Goal: Task Accomplishment & Management: Use online tool/utility

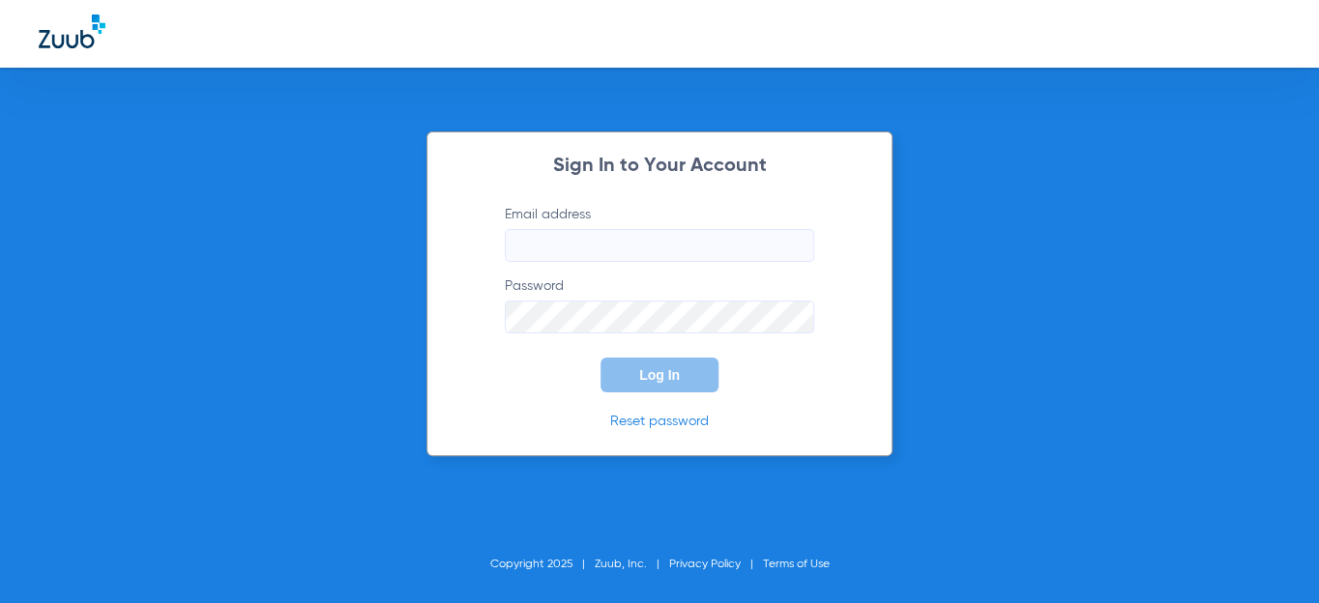
type input "[EMAIL_ADDRESS][DOMAIN_NAME]"
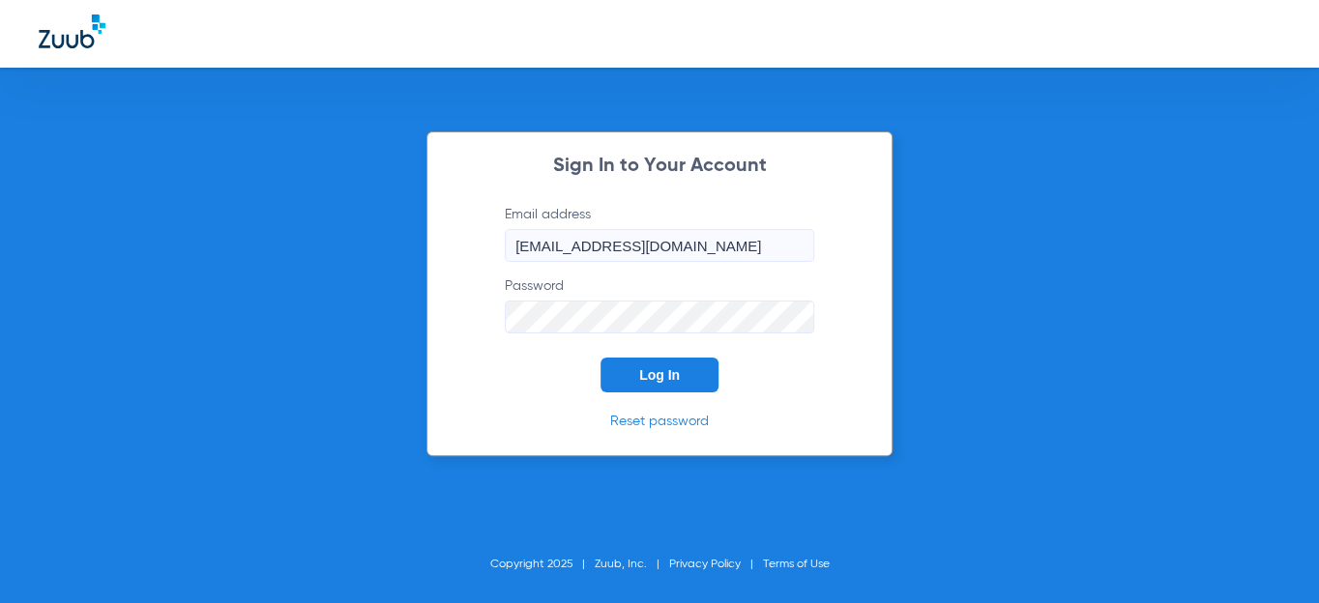
click at [638, 389] on button "Log In" at bounding box center [660, 375] width 118 height 35
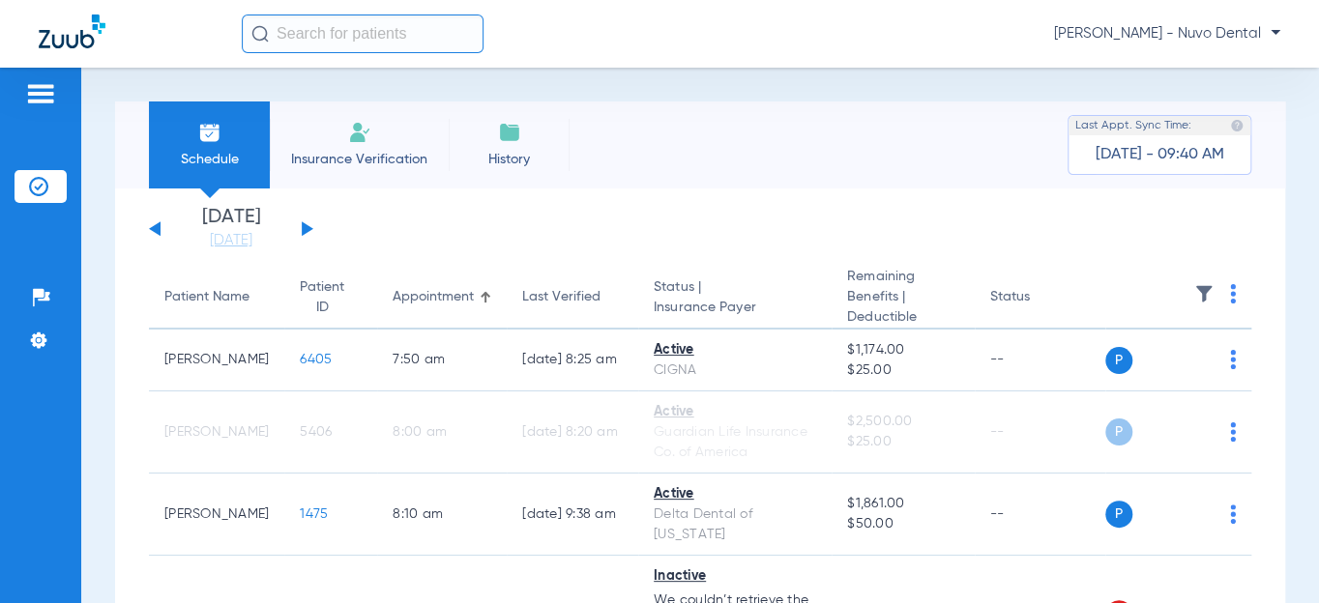
click at [309, 228] on button at bounding box center [308, 228] width 12 height 15
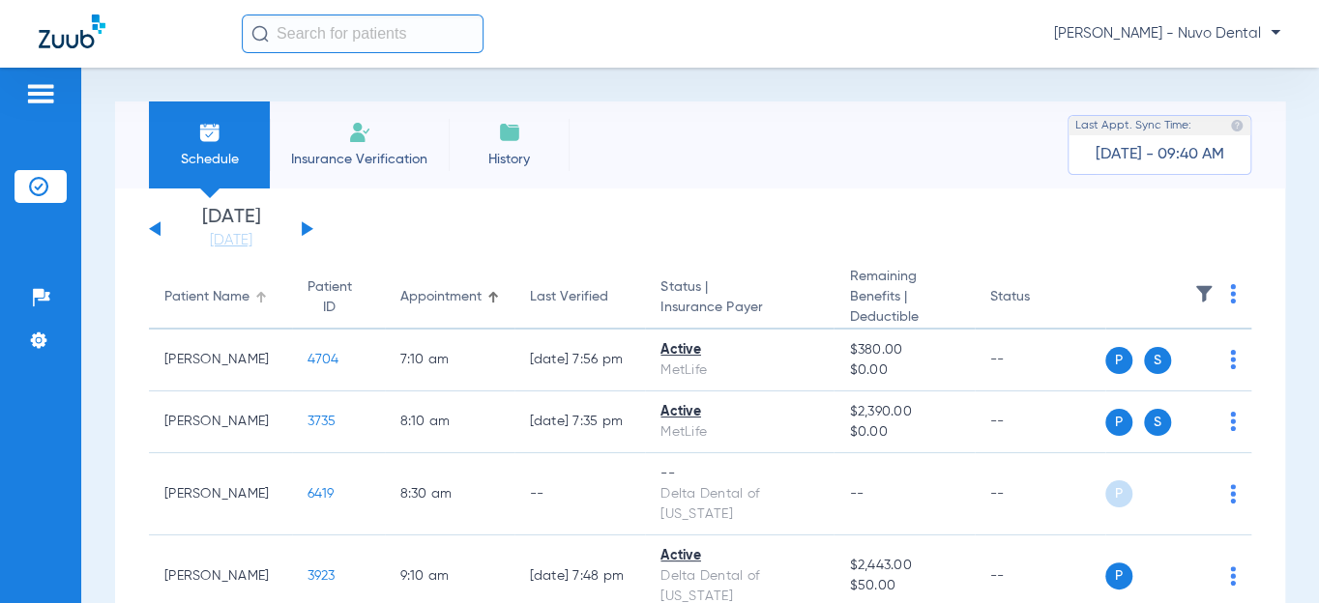
click at [201, 301] on div "Patient Name" at bounding box center [206, 297] width 85 height 20
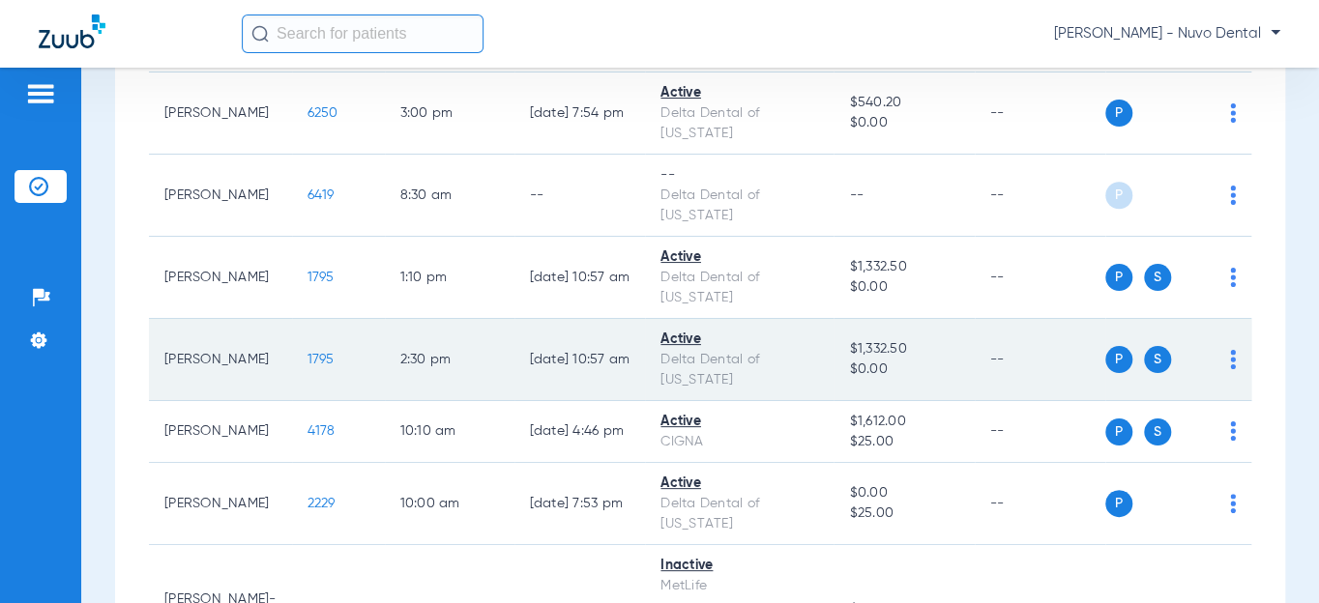
scroll to position [527, 0]
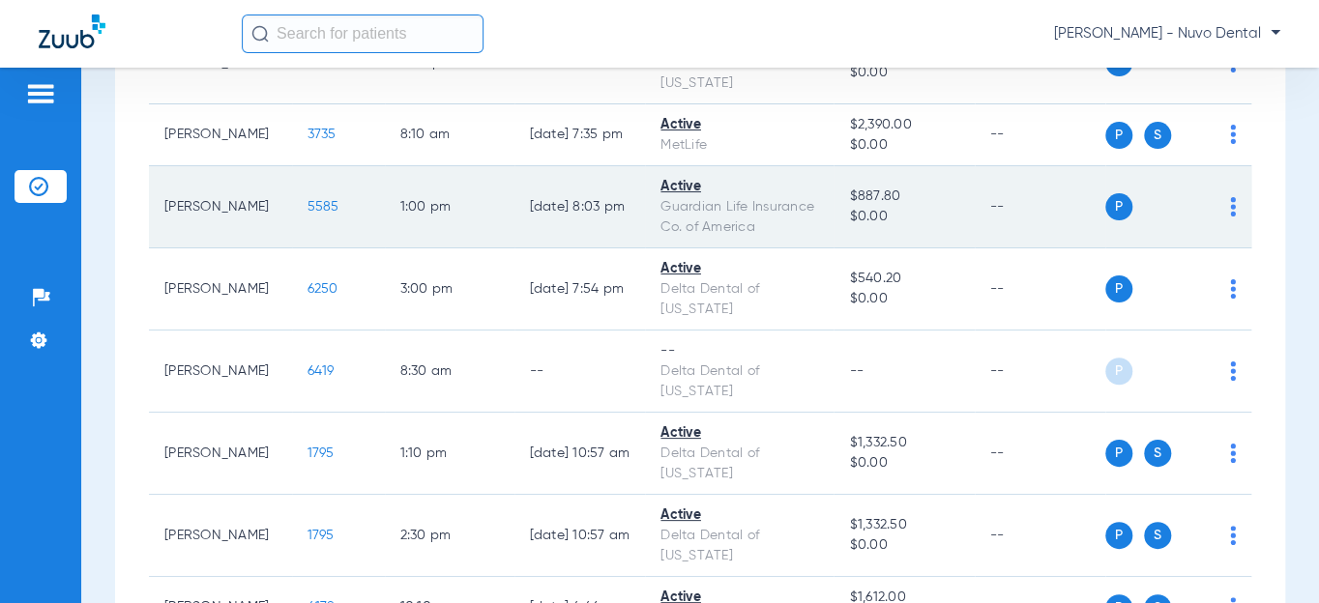
click at [308, 200] on span "5585" at bounding box center [324, 207] width 32 height 14
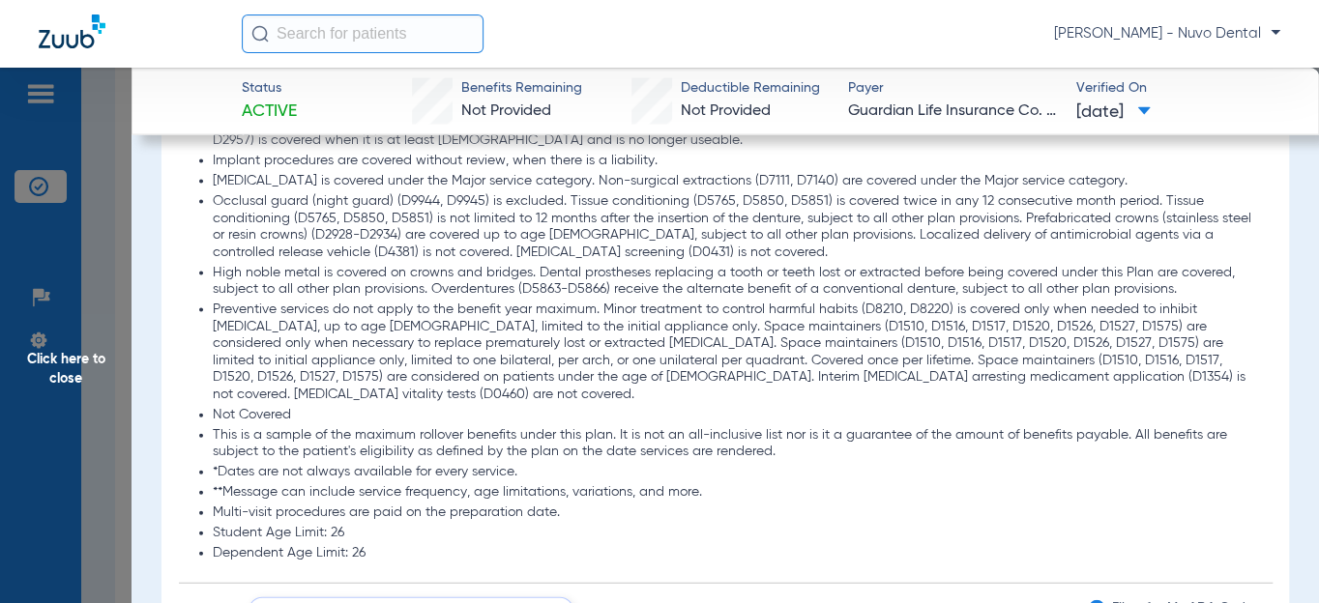
scroll to position [2197, 0]
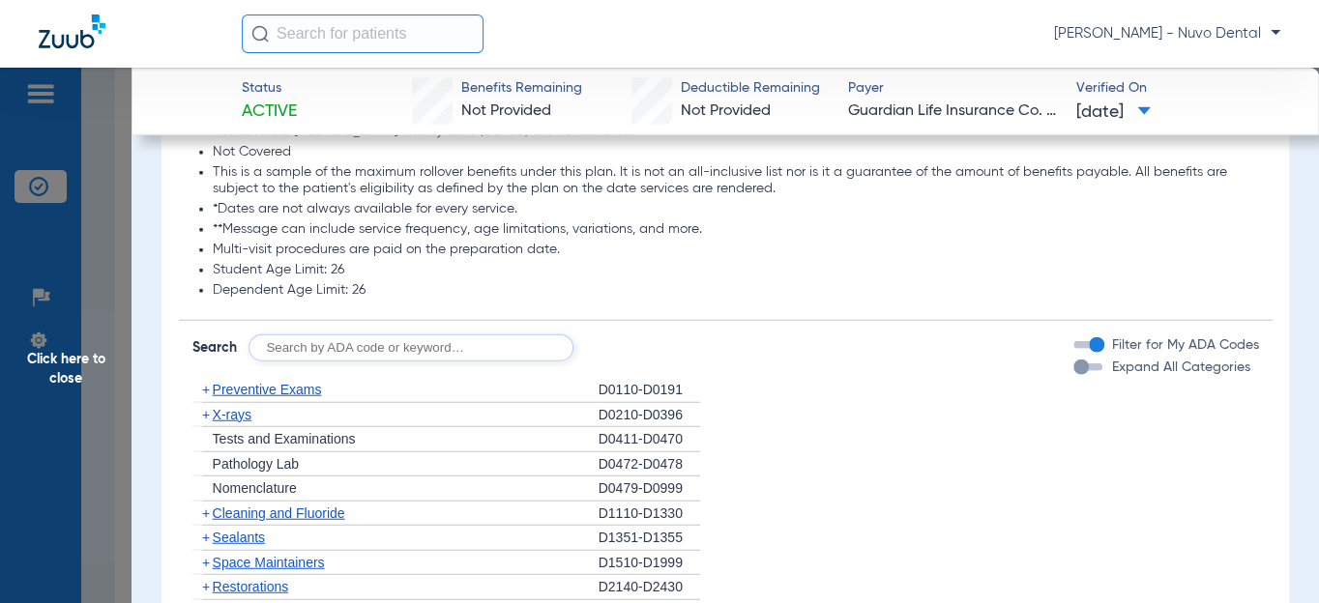
click at [426, 335] on input "text" at bounding box center [411, 348] width 325 height 27
type input "d0140, d0460, d0220, d0274, d9110, d8090, d9944"
click button "Search" at bounding box center [645, 348] width 76 height 27
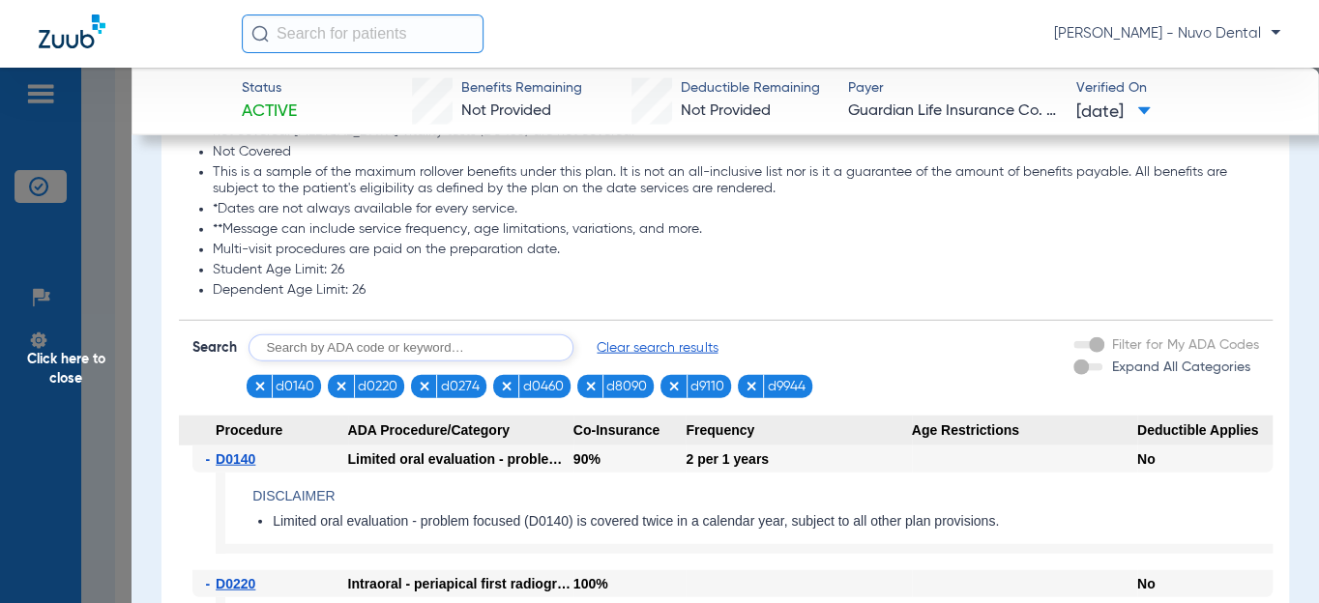
scroll to position [2285, 0]
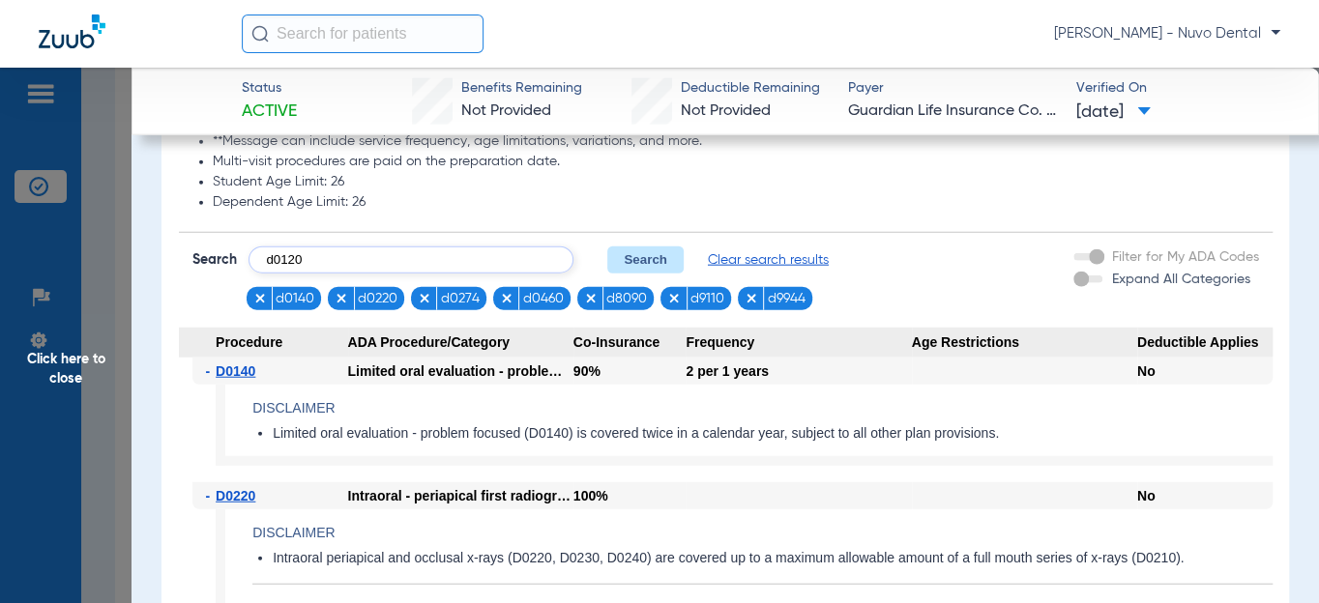
type input "d0120"
click button "Search" at bounding box center [645, 260] width 76 height 27
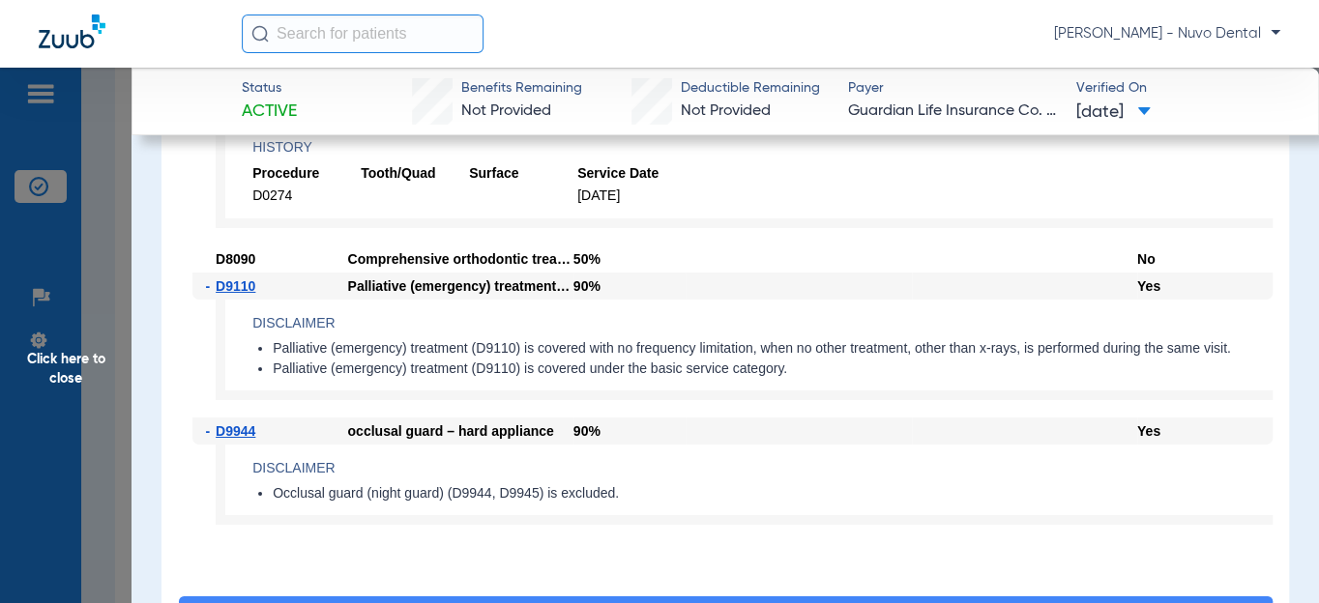
scroll to position [3252, 0]
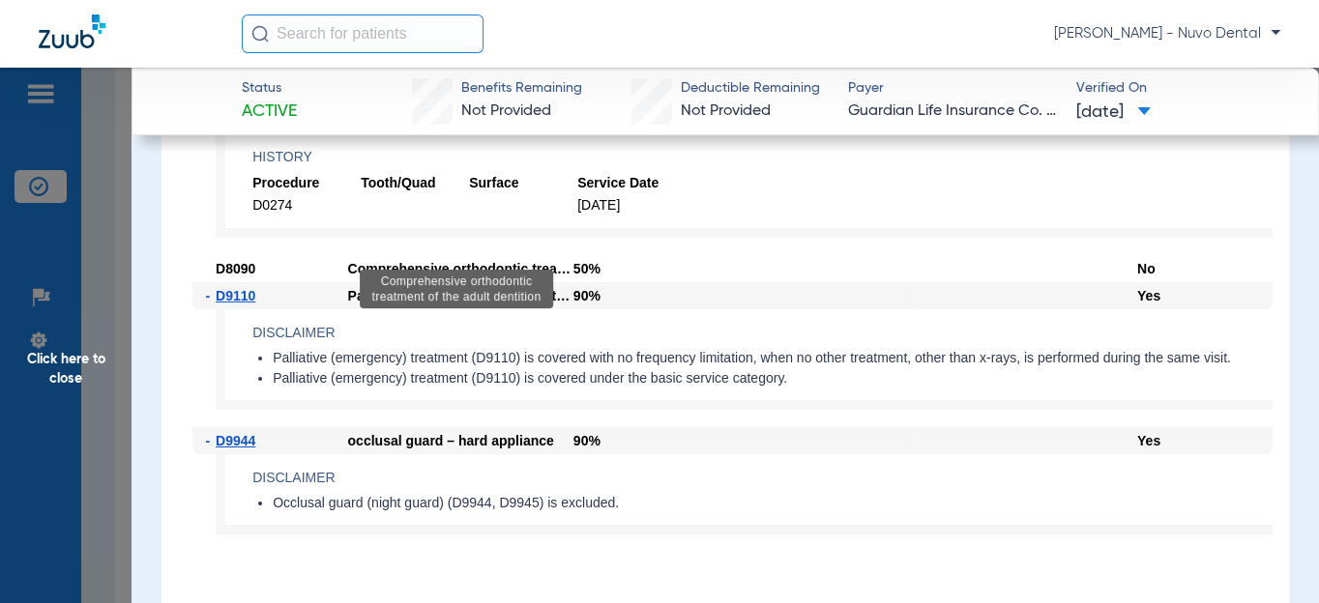
click at [397, 255] on div "Comprehensive orthodontic treatment of the adult dentition" at bounding box center [460, 268] width 225 height 27
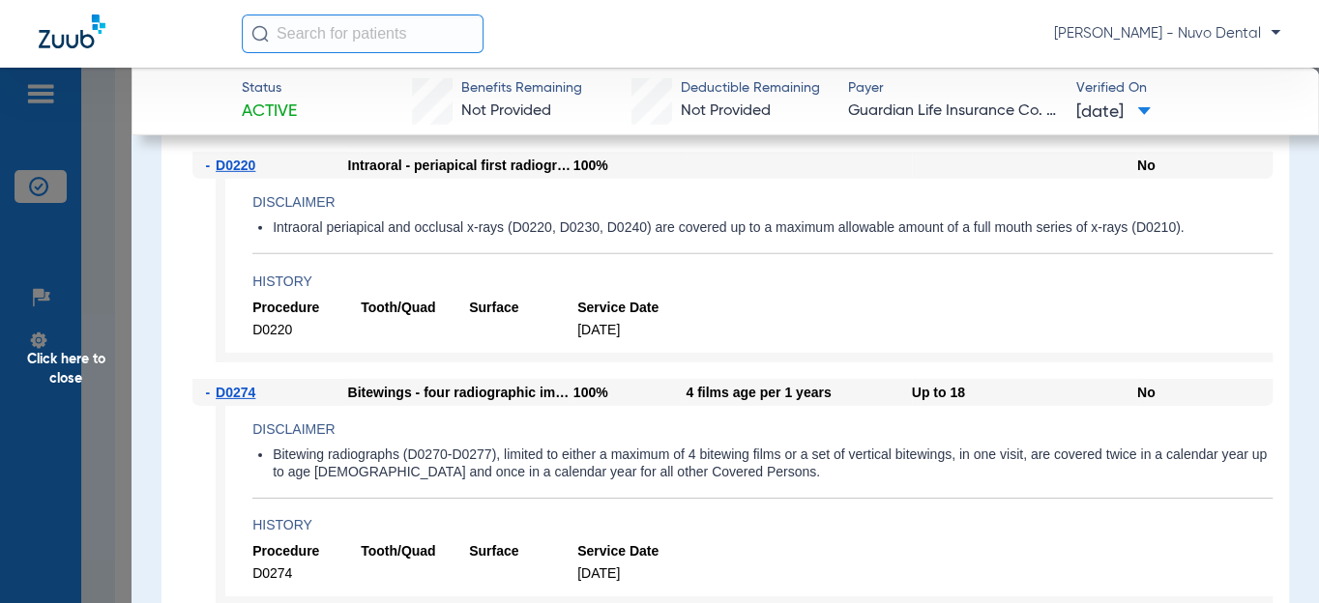
scroll to position [2901, 0]
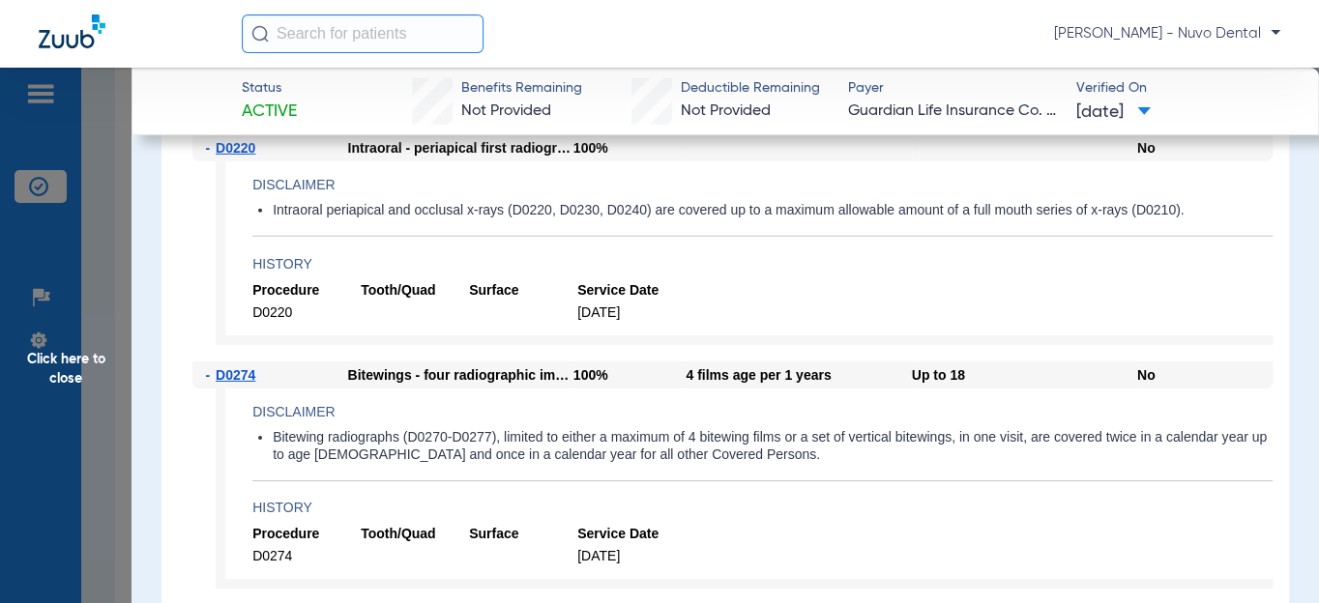
click at [88, 383] on span "Click here to close" at bounding box center [66, 369] width 132 height 603
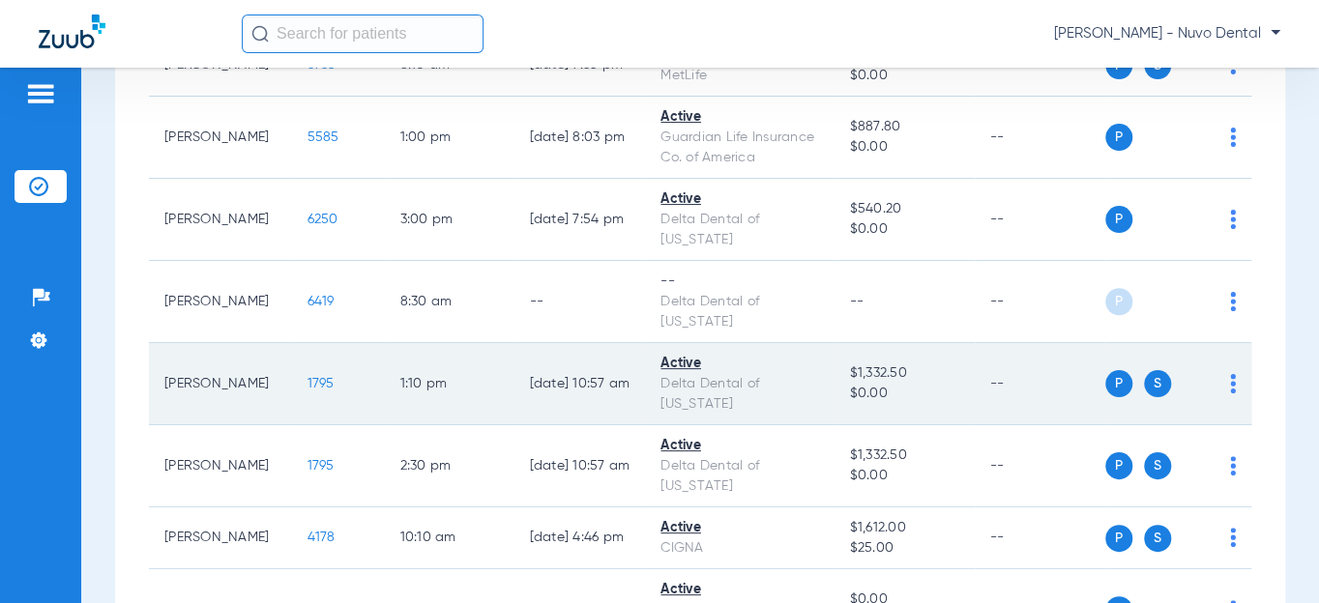
scroll to position [703, 0]
